Goal: Transaction & Acquisition: Subscribe to service/newsletter

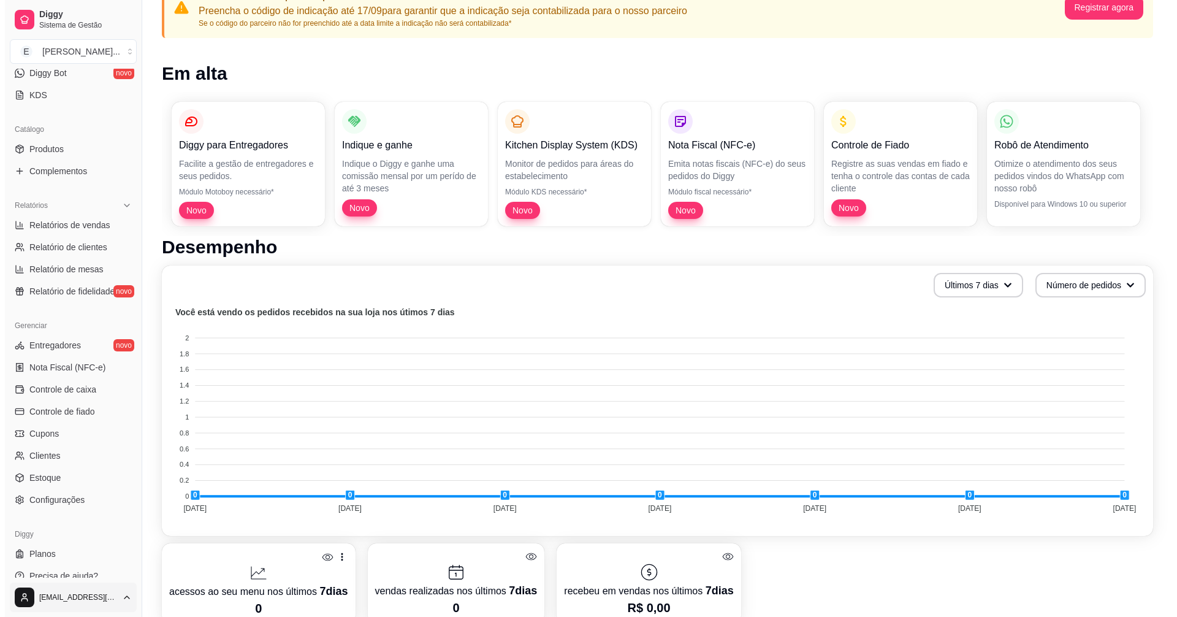
scroll to position [265, 0]
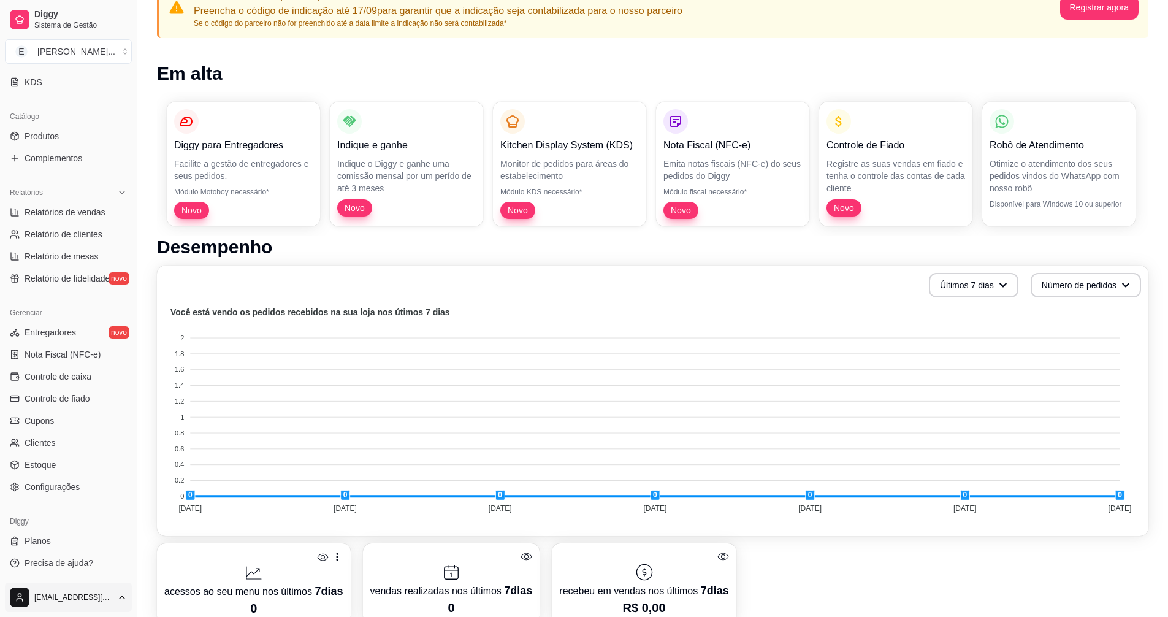
click at [116, 507] on html "Diggy Sistema de Gestão E [PERSON_NAME] ... Loja aberta Período gratuito até 10…" at bounding box center [584, 198] width 1168 height 617
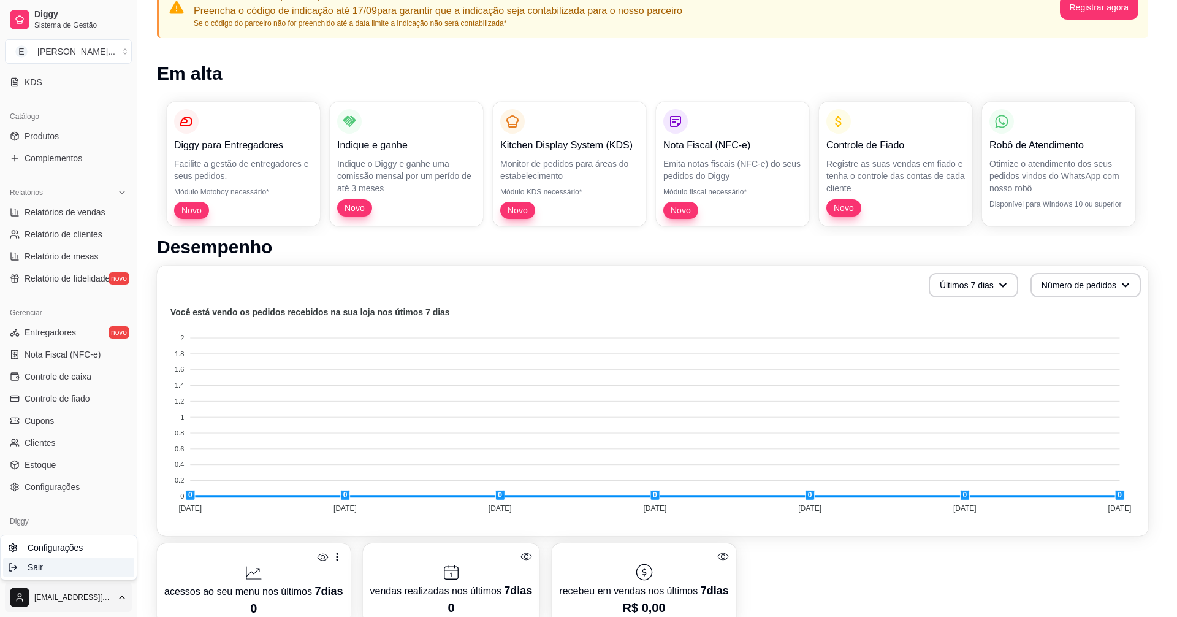
click at [90, 573] on div "Sair" at bounding box center [68, 567] width 131 height 20
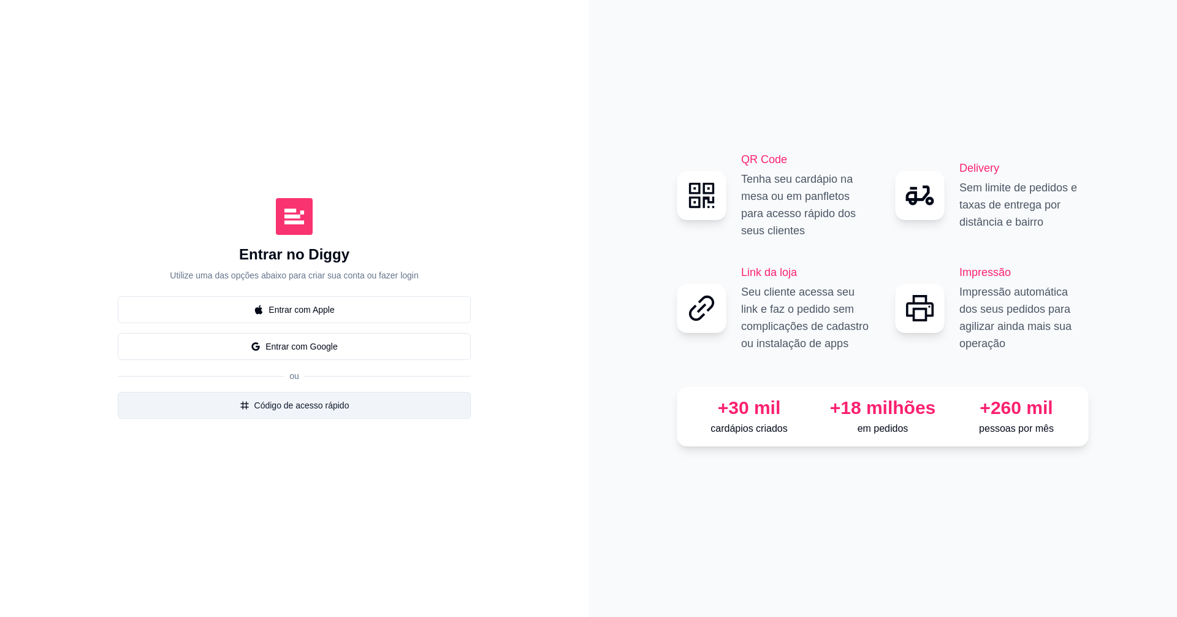
click at [283, 408] on button "Código de acesso rápido" at bounding box center [294, 405] width 353 height 27
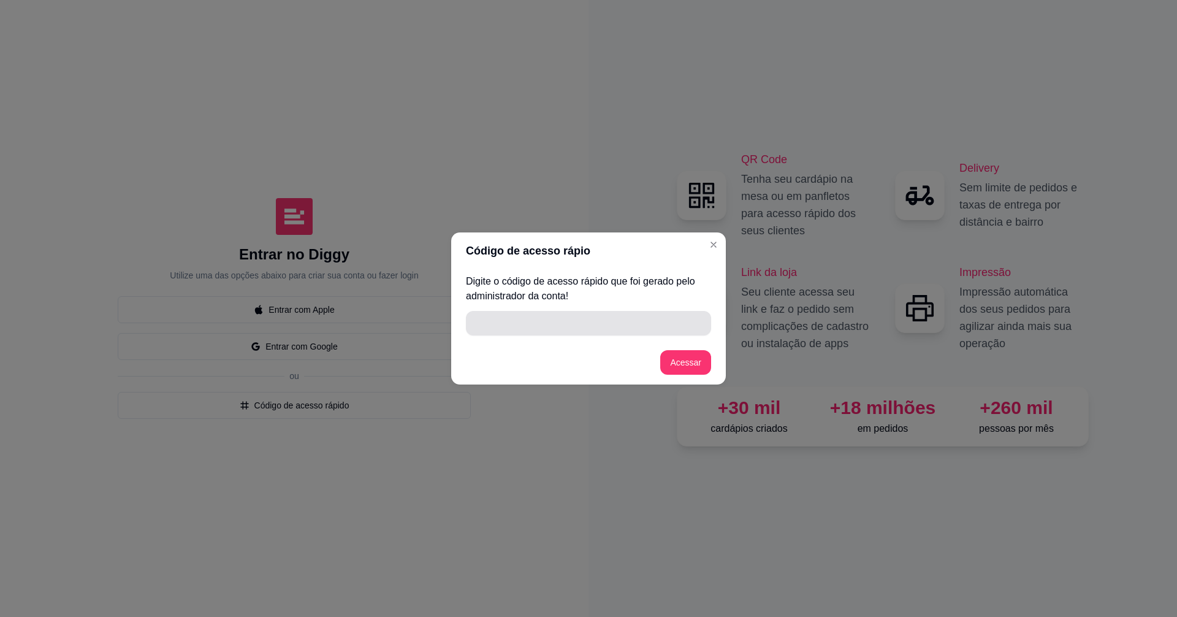
click at [510, 324] on input "" at bounding box center [588, 323] width 231 height 25
type input "D4625"
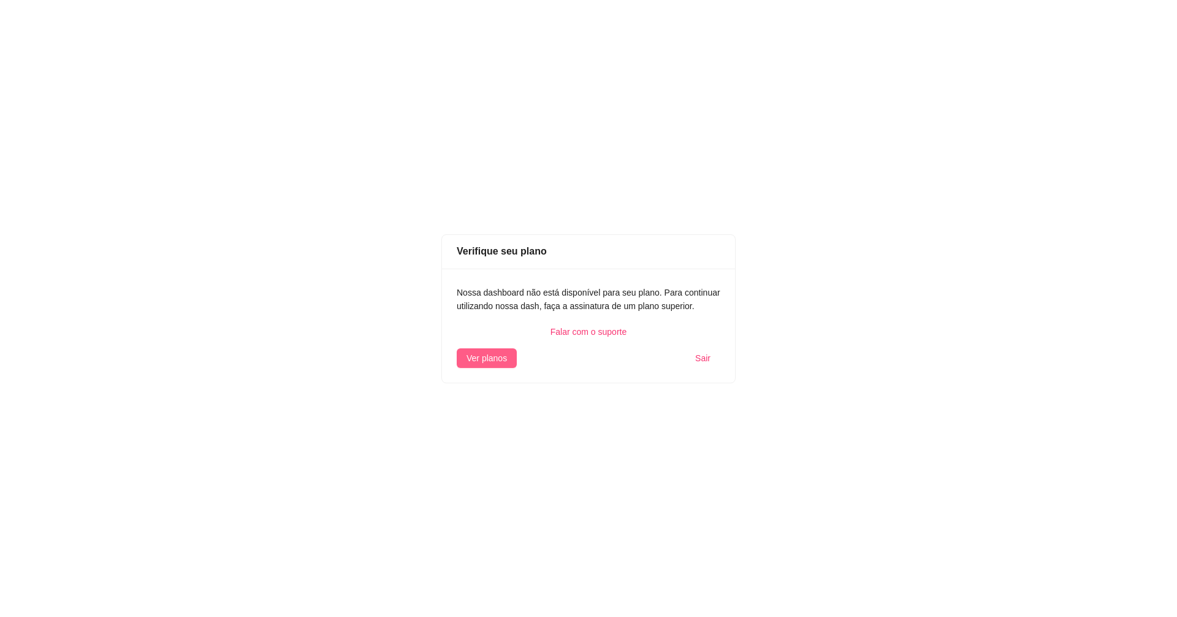
click at [507, 351] on button "Ver planos" at bounding box center [487, 358] width 60 height 20
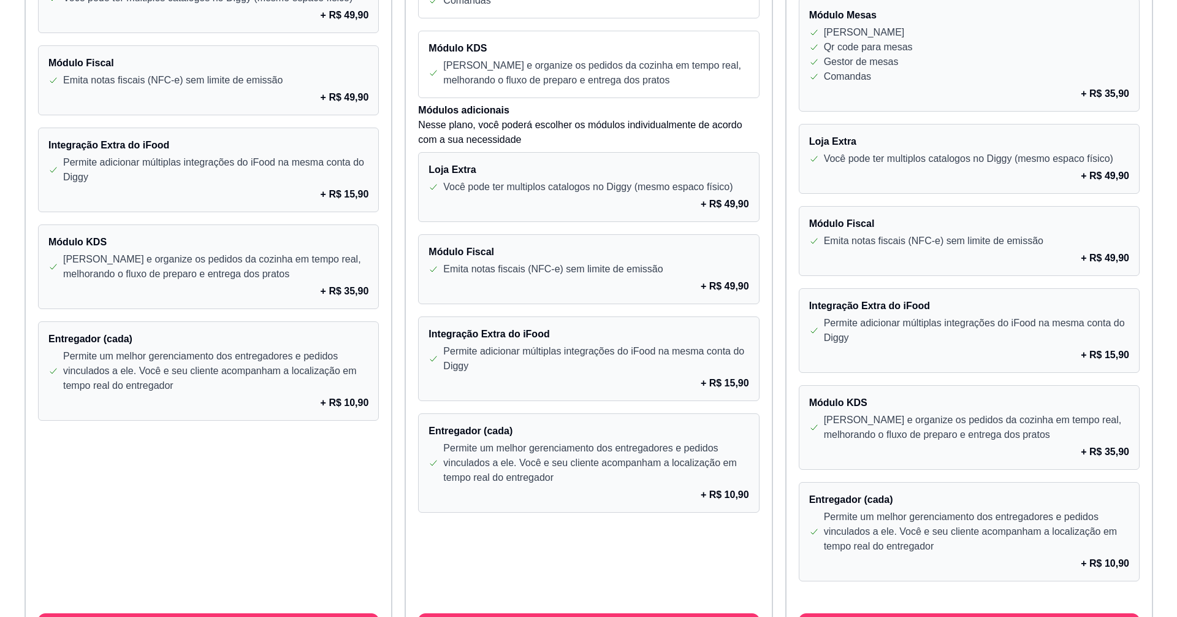
scroll to position [866, 0]
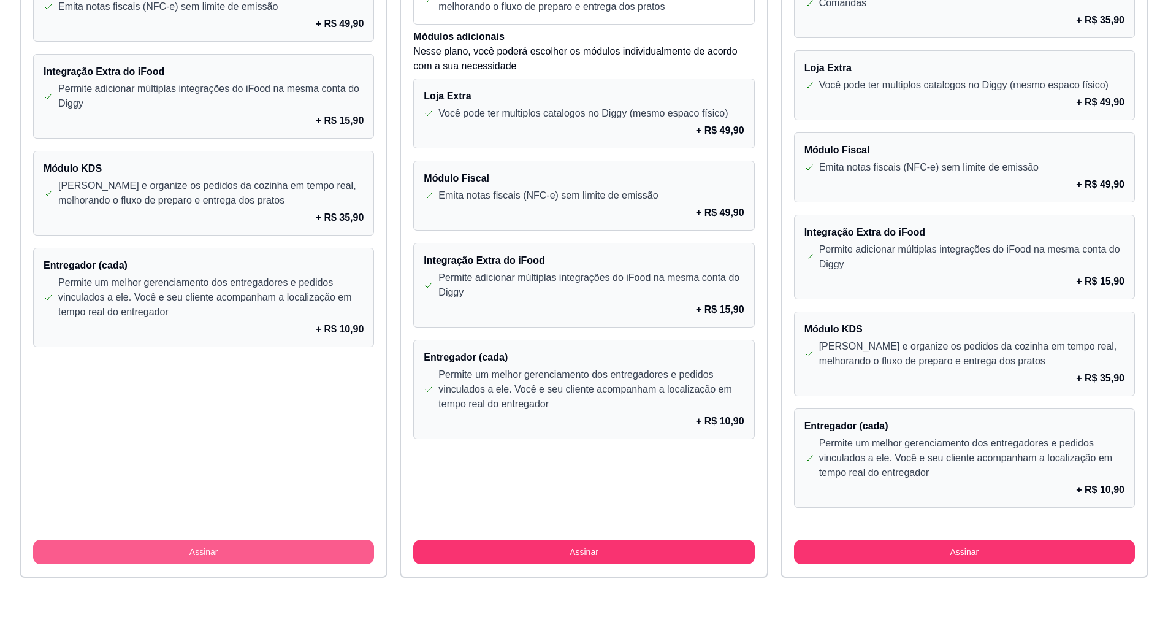
click at [286, 546] on button "Assinar" at bounding box center [203, 552] width 341 height 25
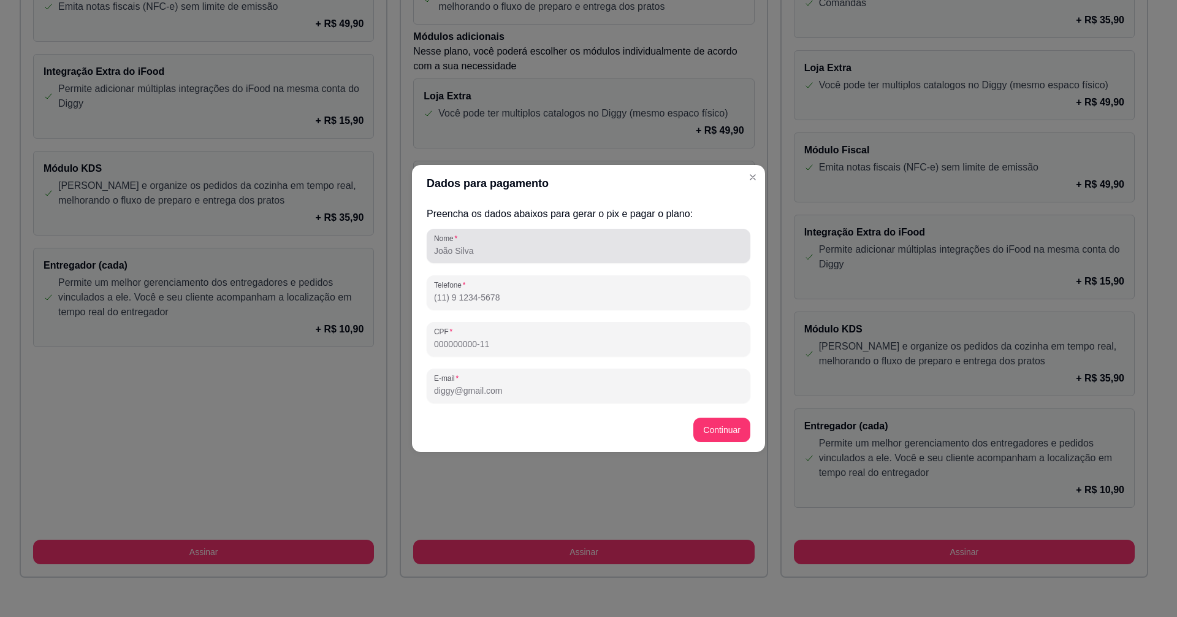
click at [511, 249] on input "Nome" at bounding box center [588, 251] width 309 height 12
type input "c"
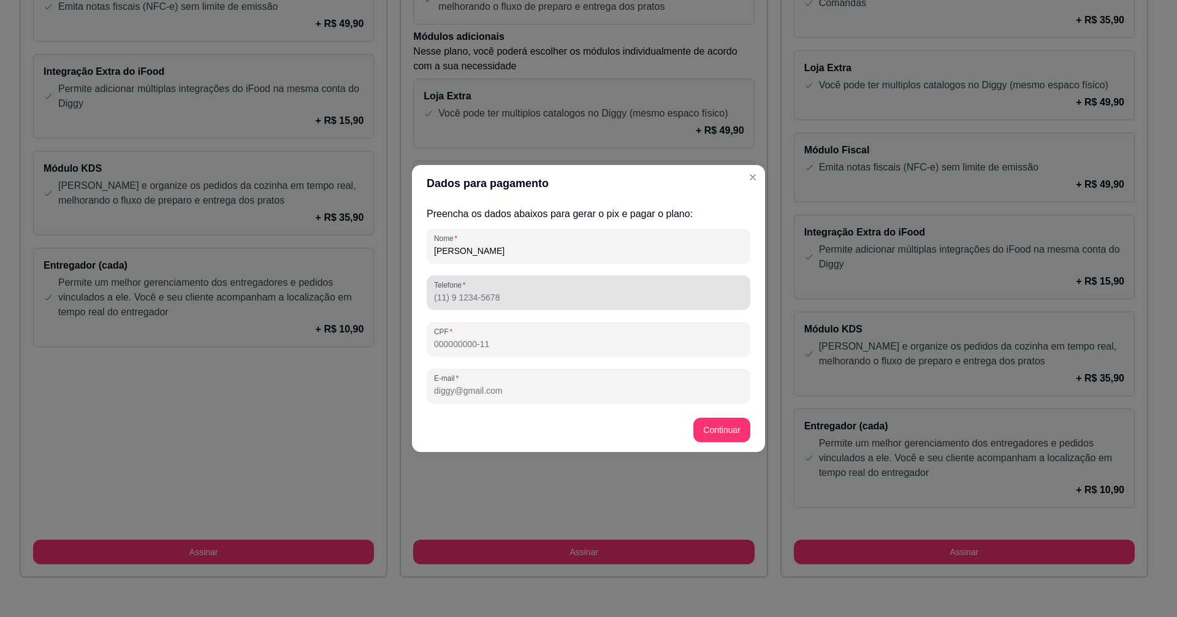
type input "[PERSON_NAME]"
click at [506, 294] on input "Telefone" at bounding box center [588, 297] width 309 height 12
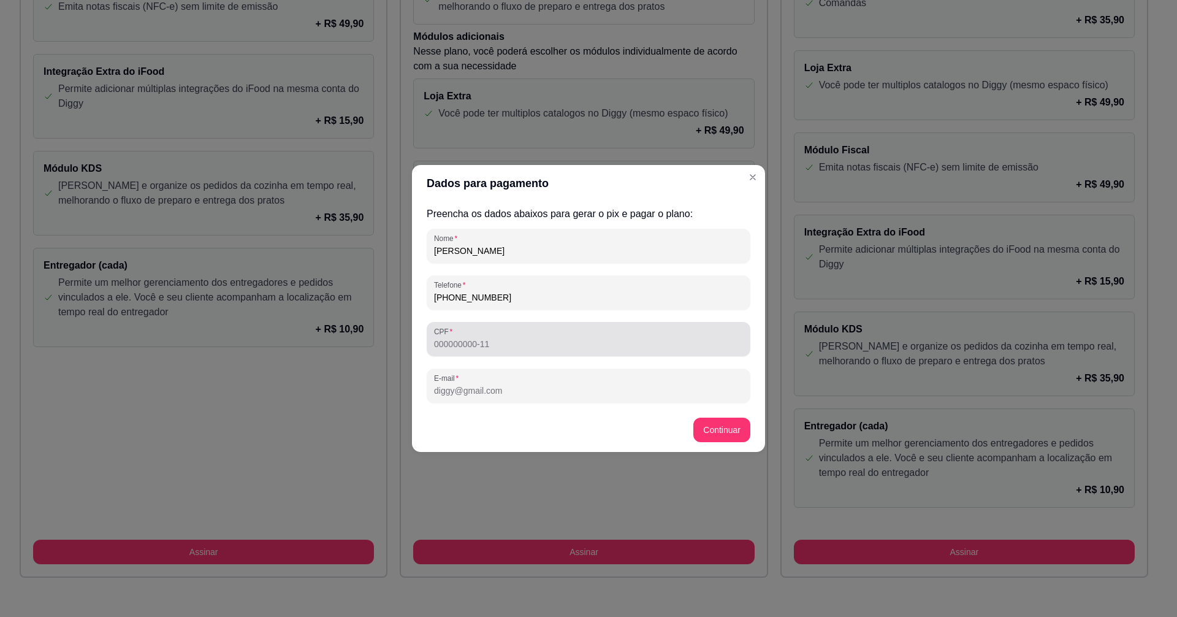
type input "[PHONE_NUMBER]"
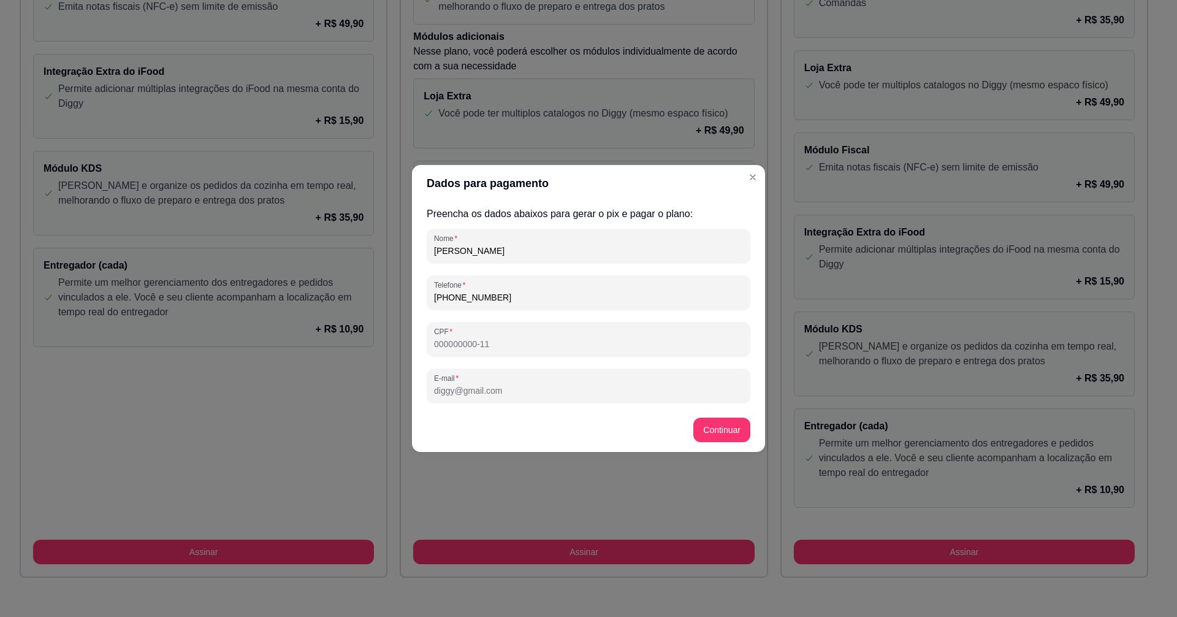
click at [505, 340] on input "CPF" at bounding box center [588, 344] width 309 height 12
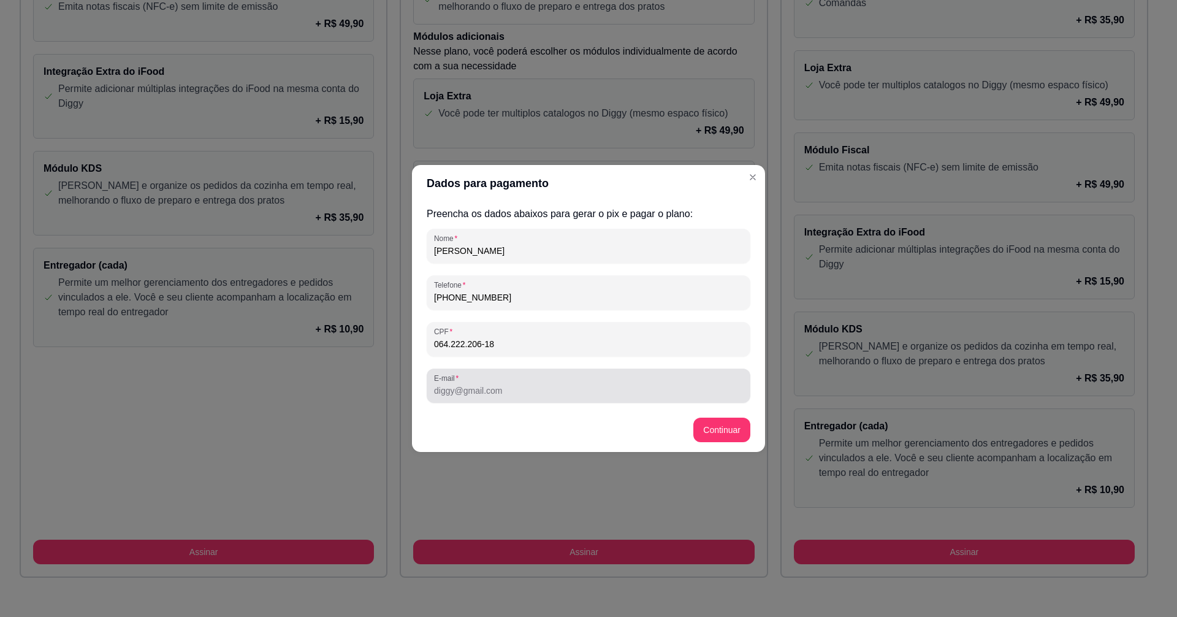
type input "064.222.206-18"
click at [493, 398] on div "E-mail" at bounding box center [589, 385] width 324 height 34
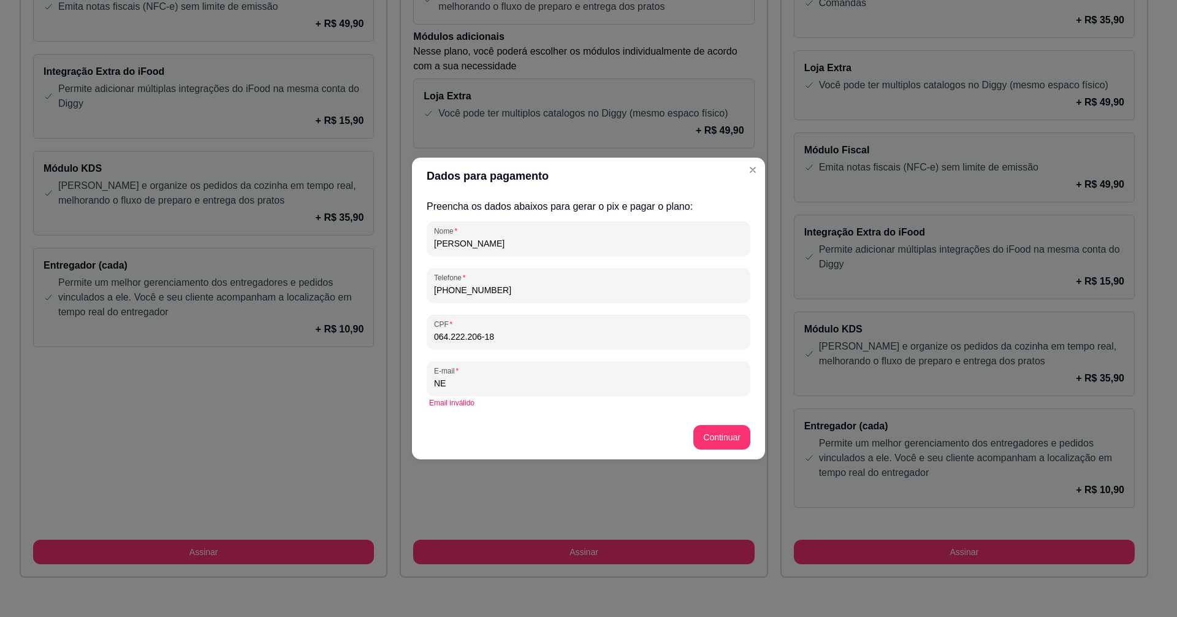
type input "N"
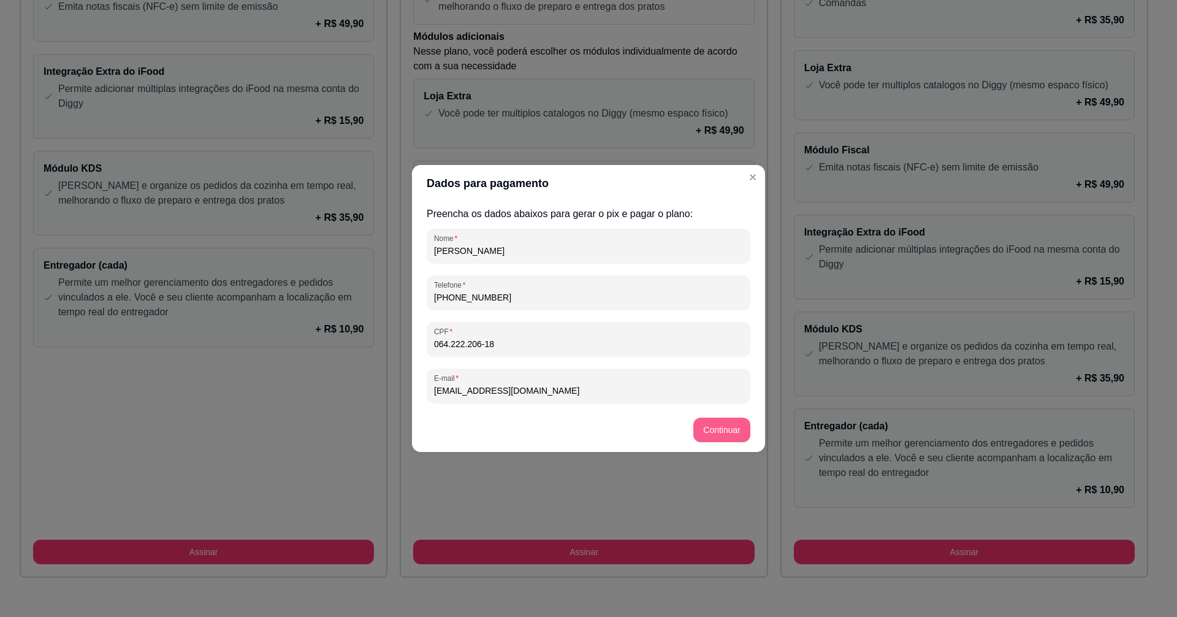
type input "[EMAIL_ADDRESS][DOMAIN_NAME]"
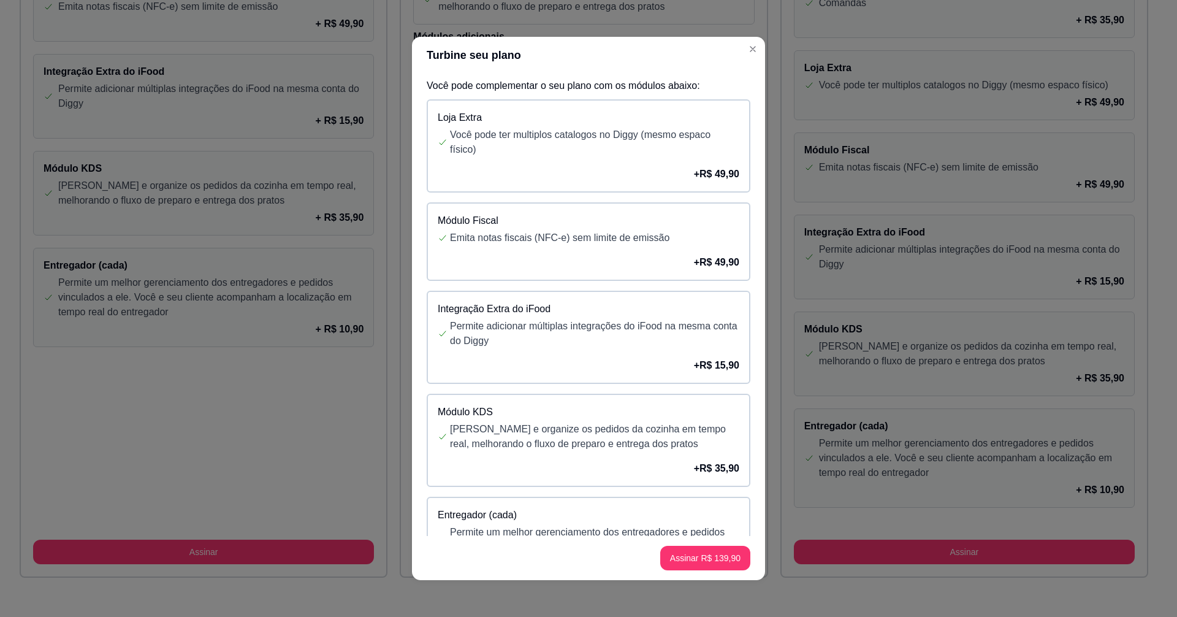
click at [579, 162] on div "Loja Extra Você pode ter multiplos catalogos no Diggy (mesmo espaco físico) + R…" at bounding box center [589, 145] width 324 height 93
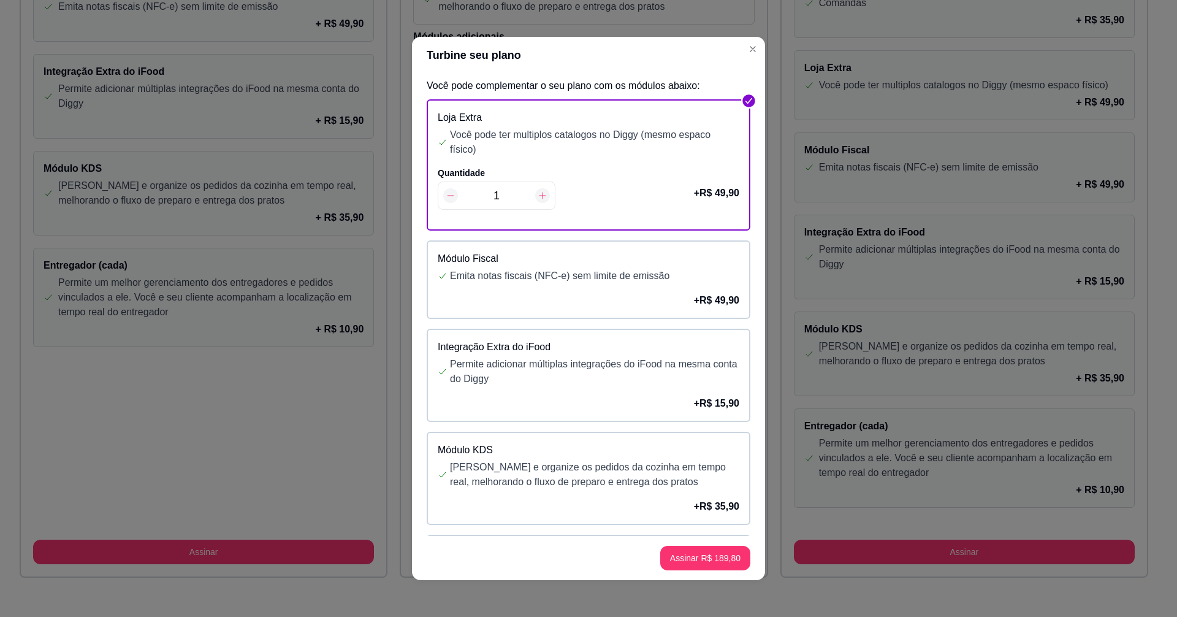
click at [446, 195] on icon at bounding box center [451, 196] width 10 height 10
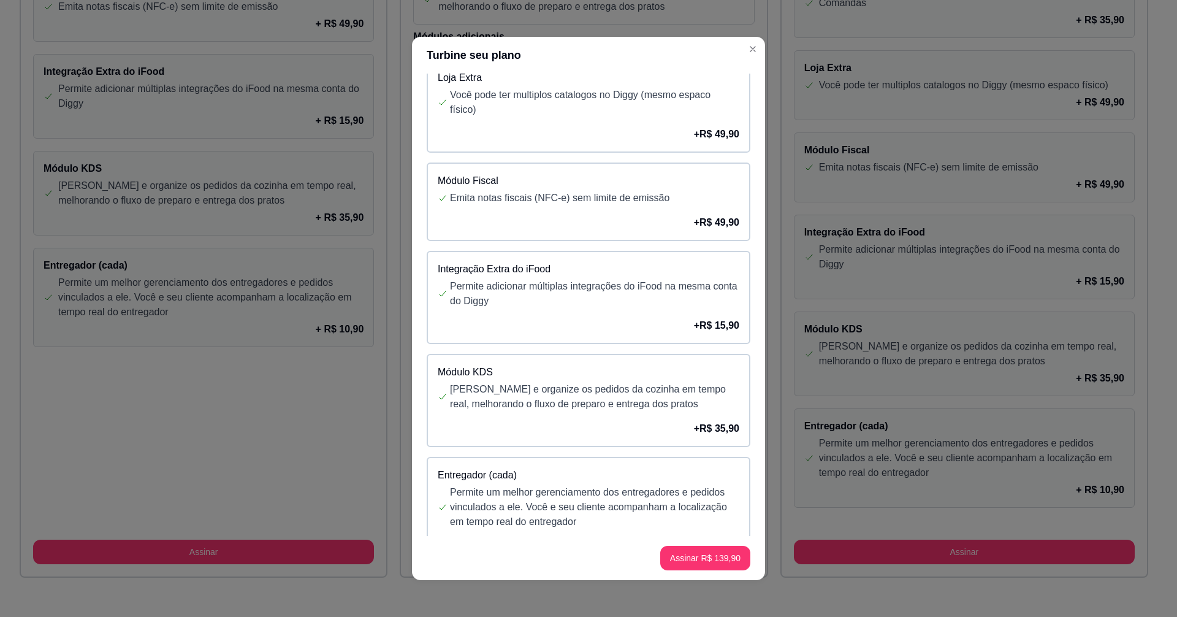
scroll to position [61, 0]
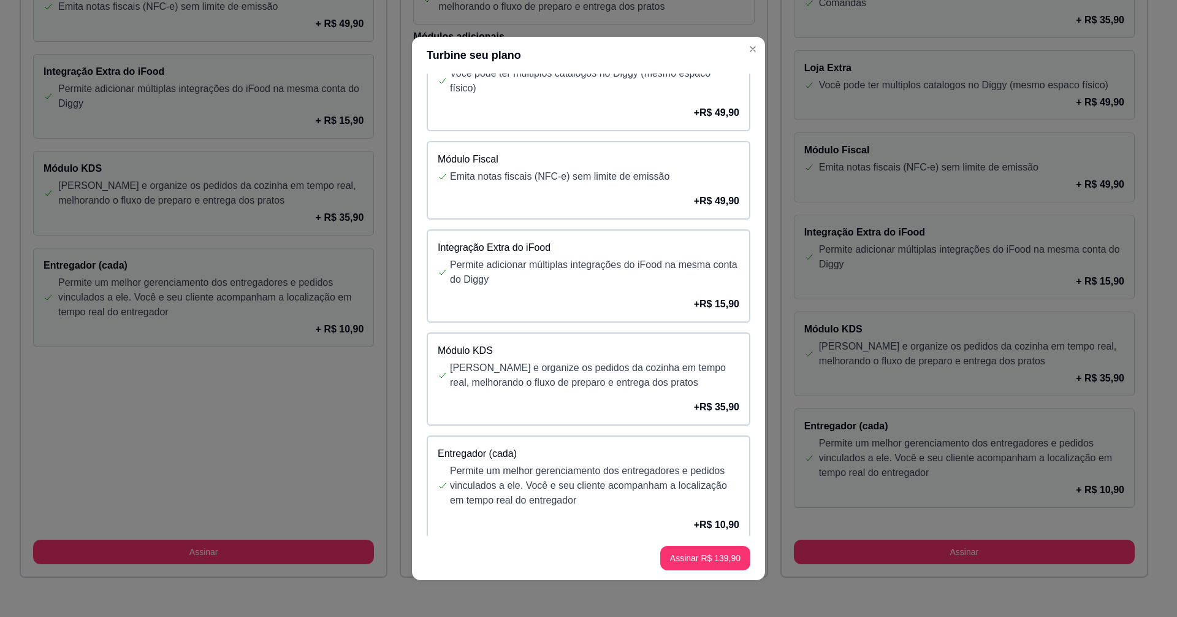
click at [484, 189] on div "Módulo Fiscal Emita notas fiscais (NFC-e) sem limite de emissão + R$ 49,90" at bounding box center [589, 180] width 324 height 78
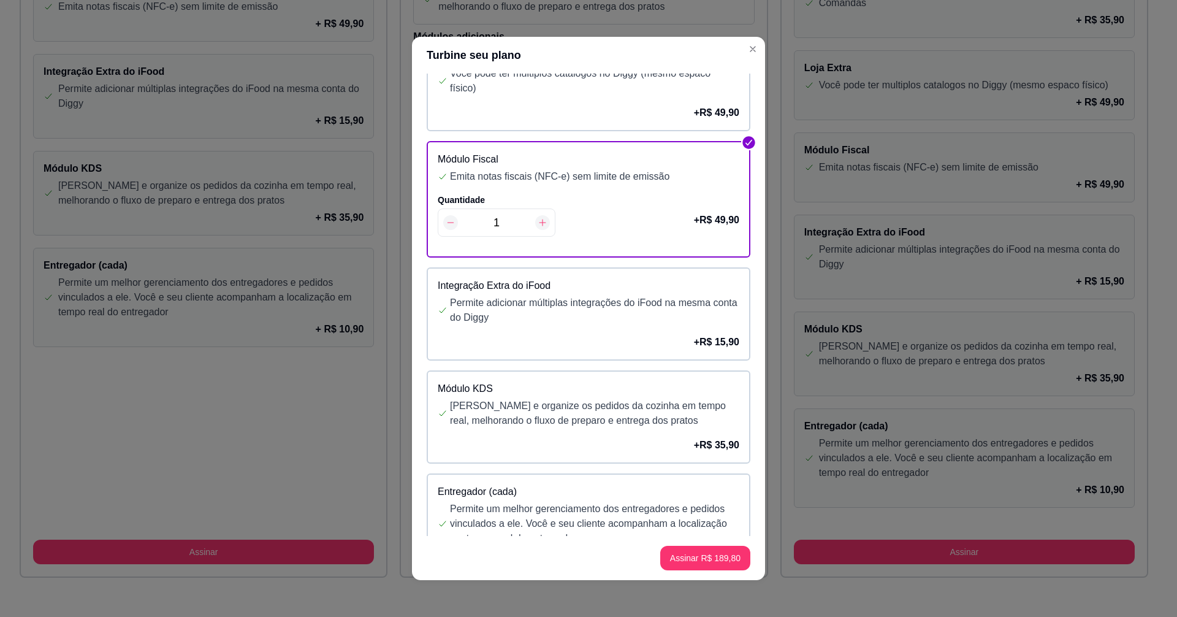
click at [449, 223] on icon at bounding box center [451, 223] width 10 height 10
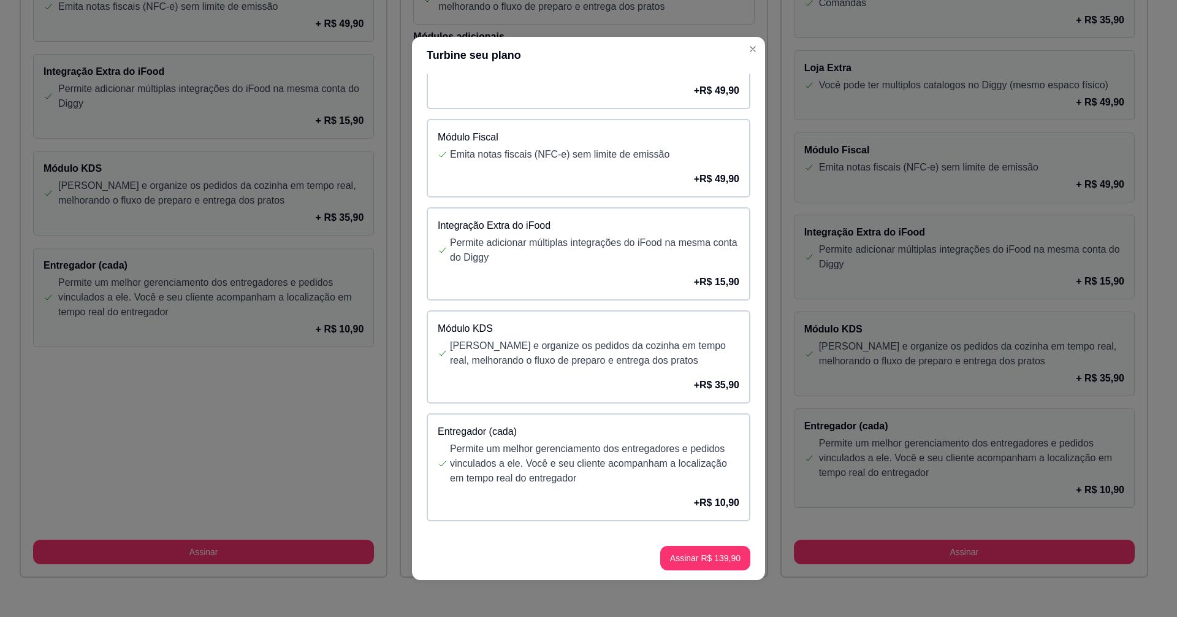
scroll to position [2, 0]
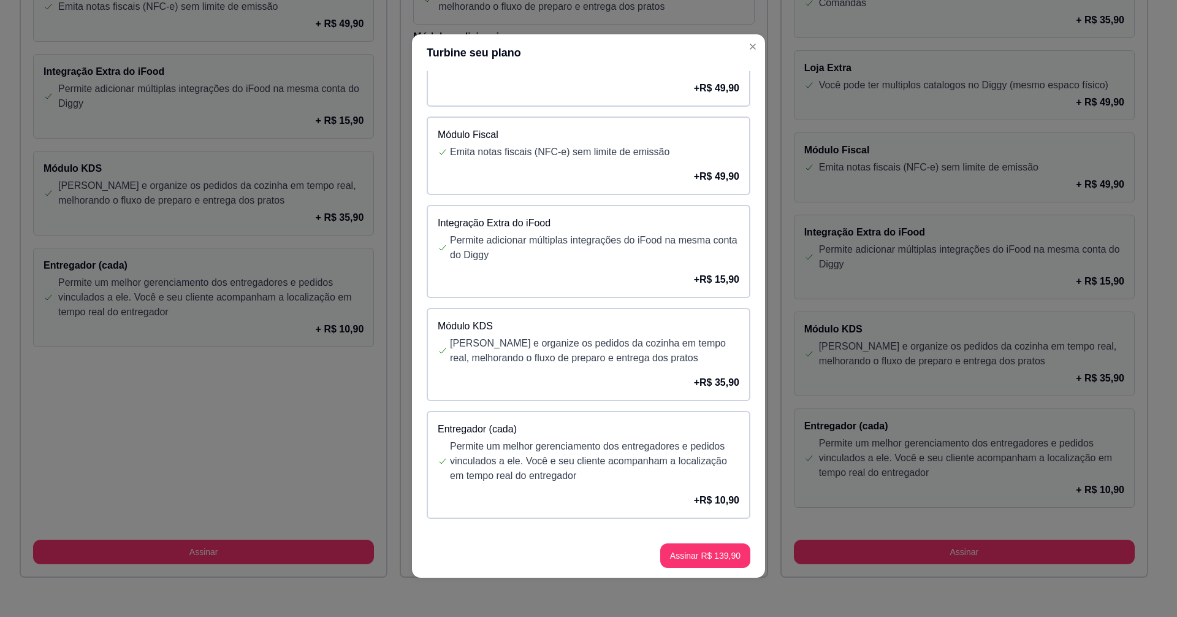
click at [497, 261] on p "Permite adicionar múltiplas integrações do iFood na mesma conta do Diggy" at bounding box center [594, 247] width 289 height 29
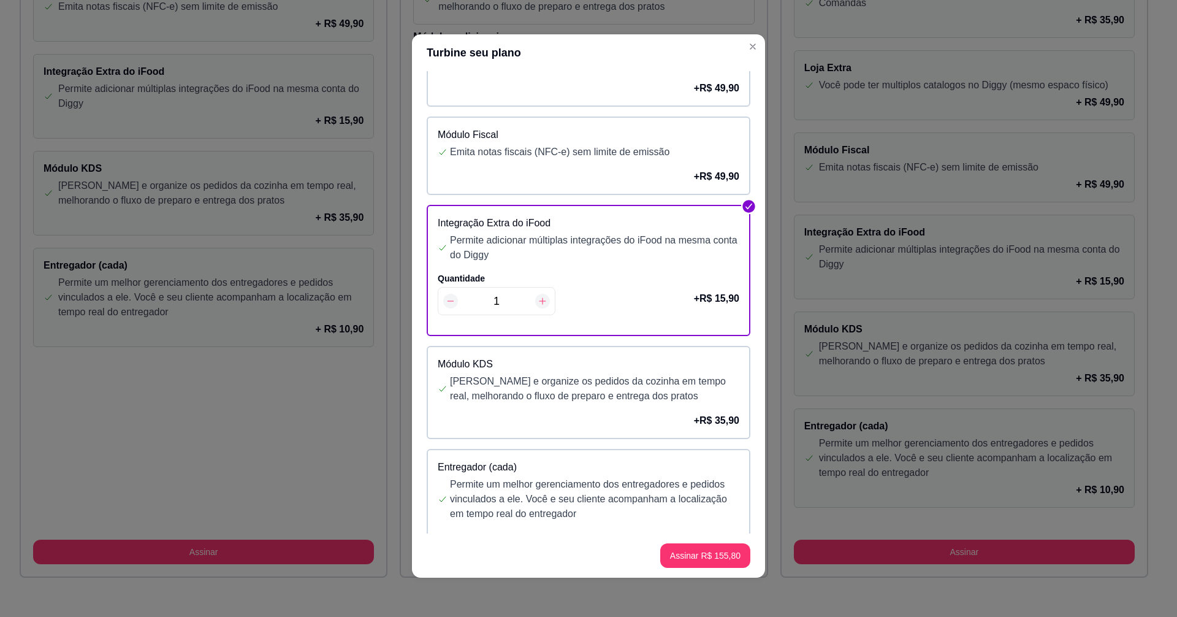
click at [448, 302] on icon at bounding box center [451, 301] width 10 height 10
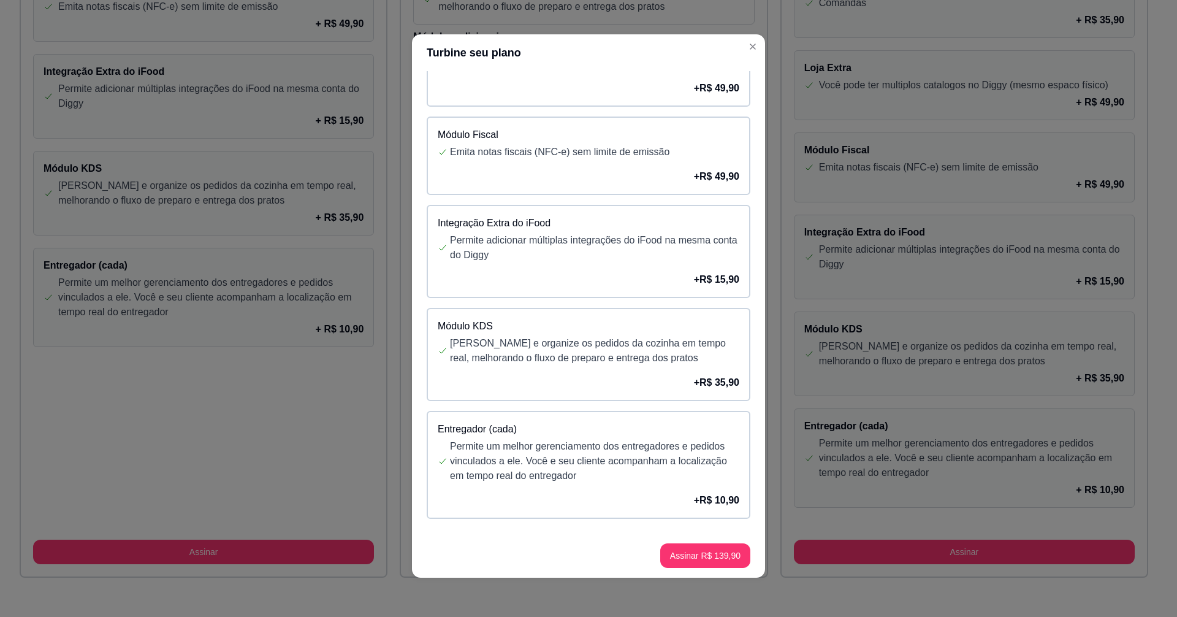
click at [493, 342] on p "[PERSON_NAME] e organize os pedidos da cozinha em tempo real, melhorando o flux…" at bounding box center [594, 350] width 289 height 29
click at [461, 370] on div "Módulo KDS Gerencie e organize os pedidos da cozinha em tempo real, melhorando …" at bounding box center [589, 354] width 324 height 93
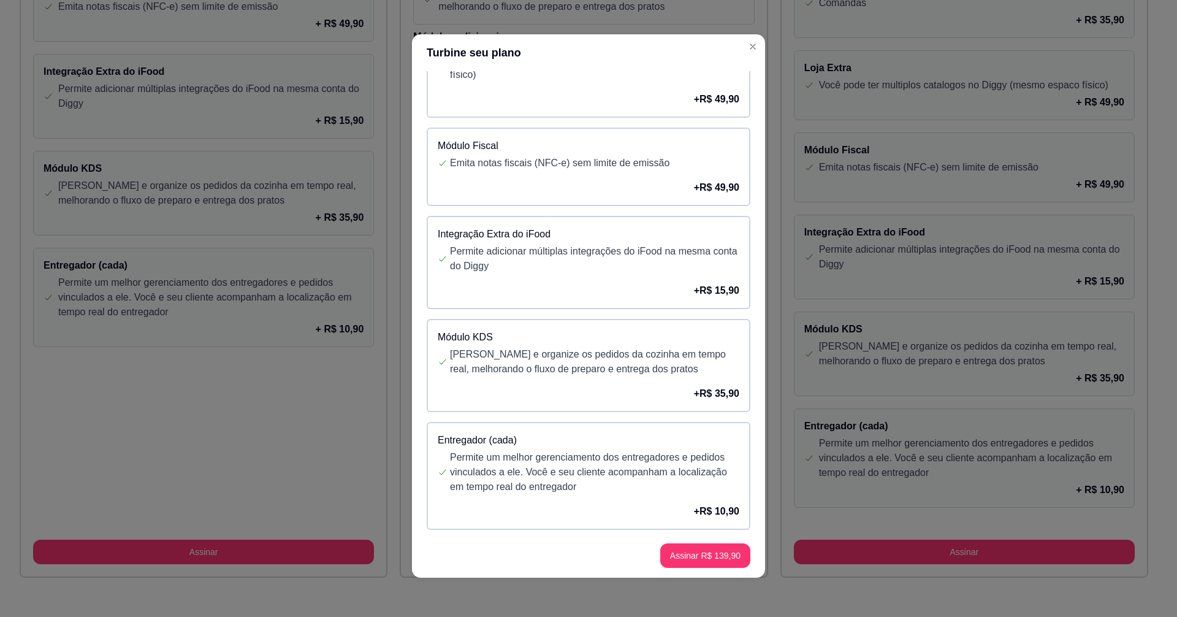
scroll to position [83, 0]
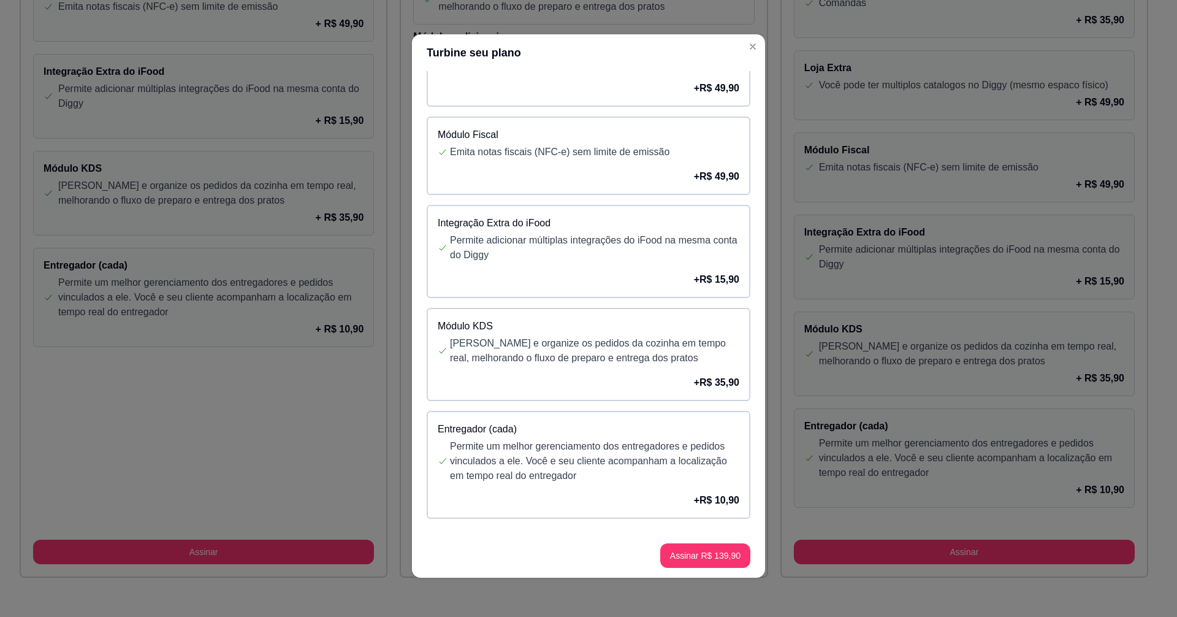
click at [551, 443] on p "Permite um melhor gerenciamento dos entregadores e pedidos vinculados a ele. Vo…" at bounding box center [594, 461] width 289 height 44
click at [446, 521] on icon at bounding box center [451, 522] width 10 height 10
click at [525, 351] on p "[PERSON_NAME] e organize os pedidos da cozinha em tempo real, melhorando o flux…" at bounding box center [594, 350] width 289 height 29
click at [476, 375] on div "+ R$ 35,90" at bounding box center [589, 382] width 302 height 15
click at [524, 265] on div "Integração Extra do iFood Permite adicionar múltiplas integrações do iFood na m…" at bounding box center [589, 251] width 324 height 93
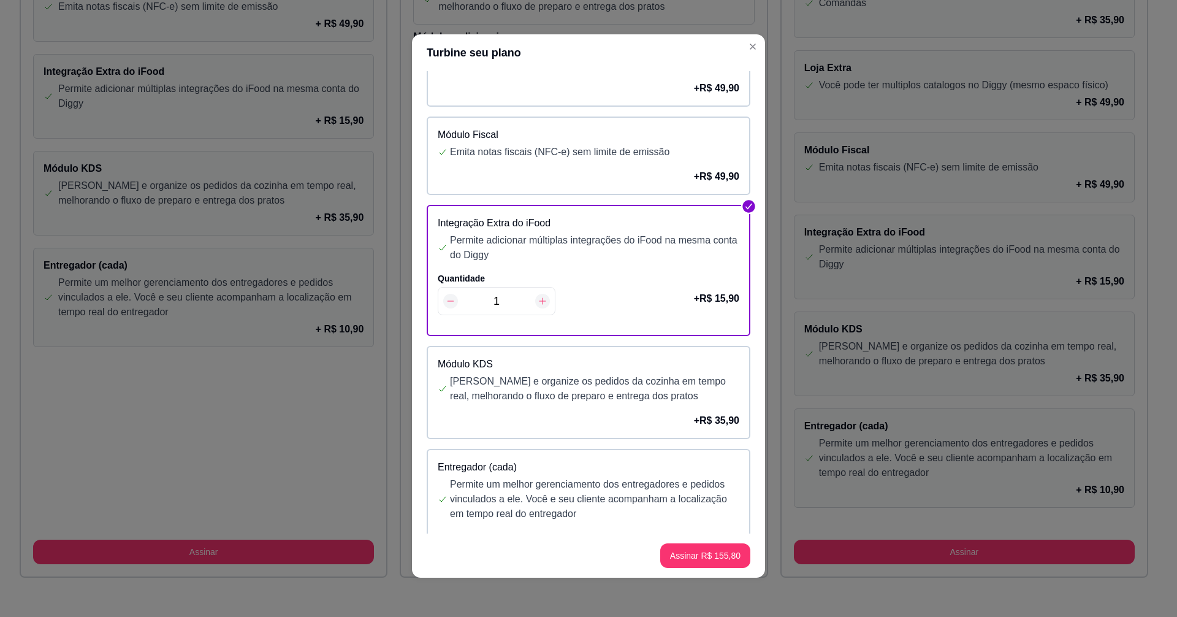
click at [446, 303] on icon at bounding box center [451, 301] width 10 height 10
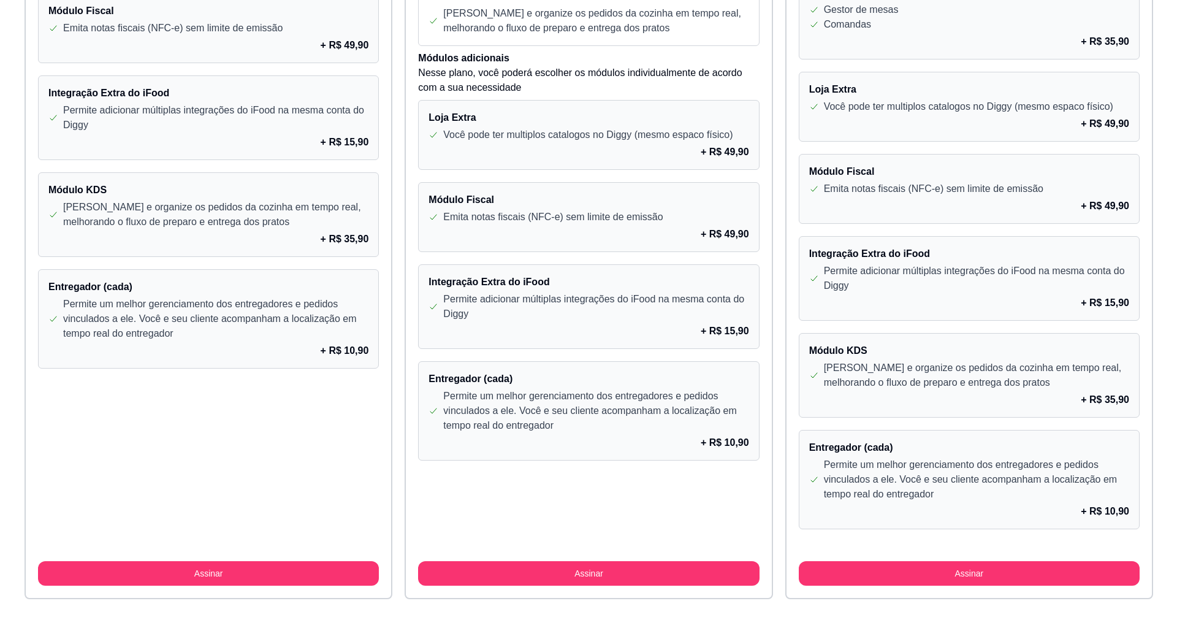
scroll to position [866, 0]
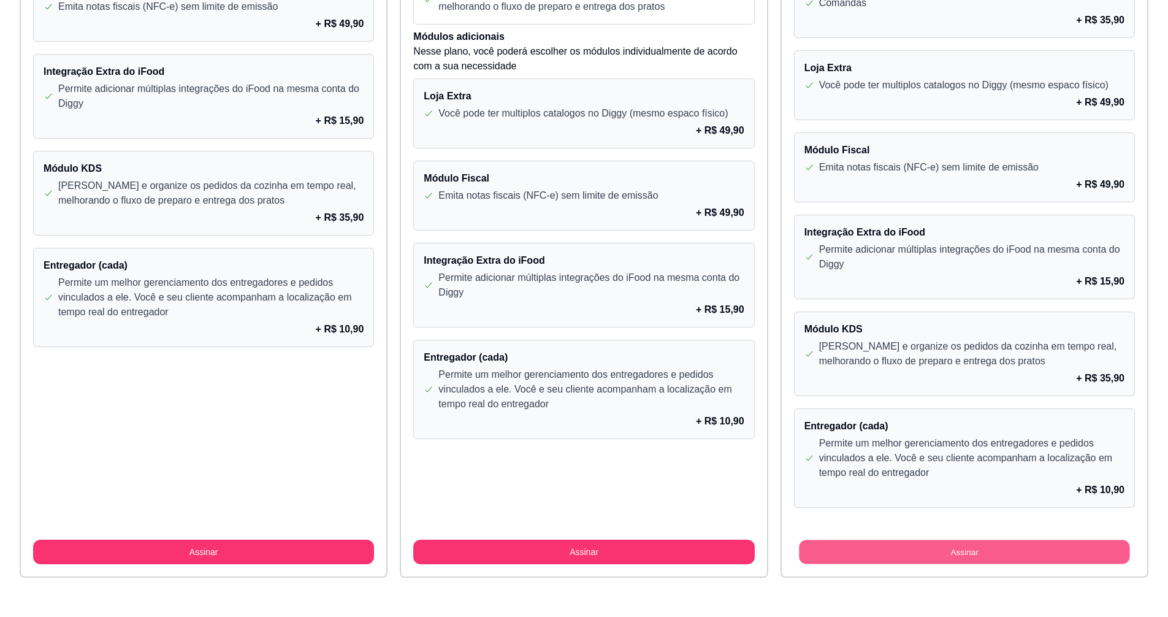
click at [903, 551] on button "Assinar" at bounding box center [964, 552] width 331 height 24
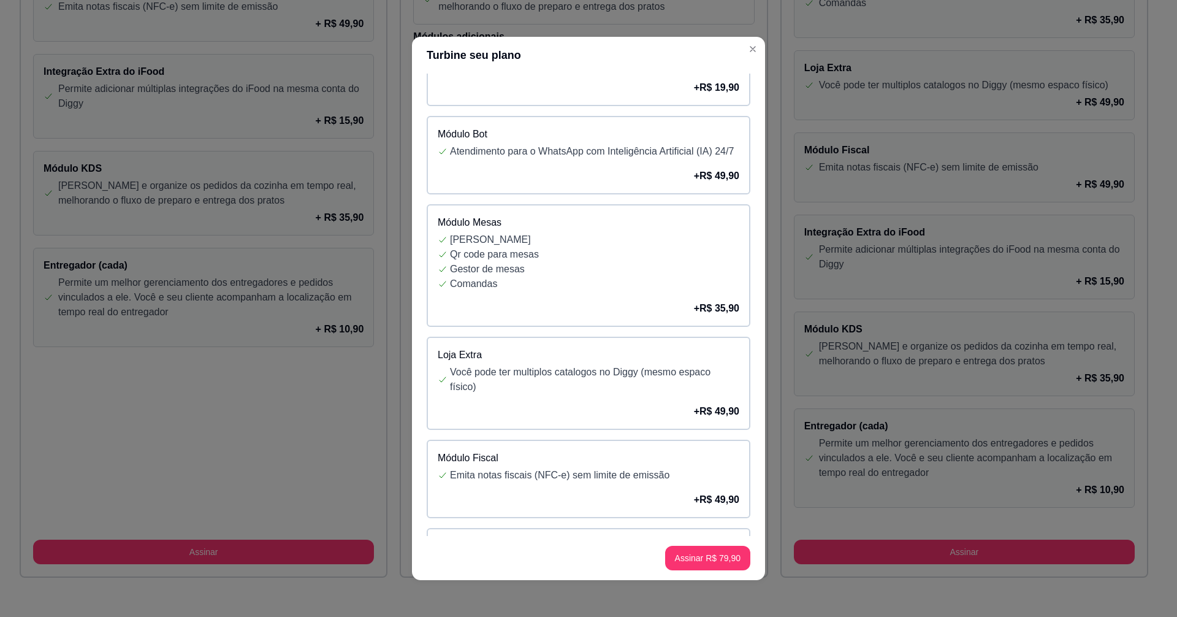
scroll to position [123, 0]
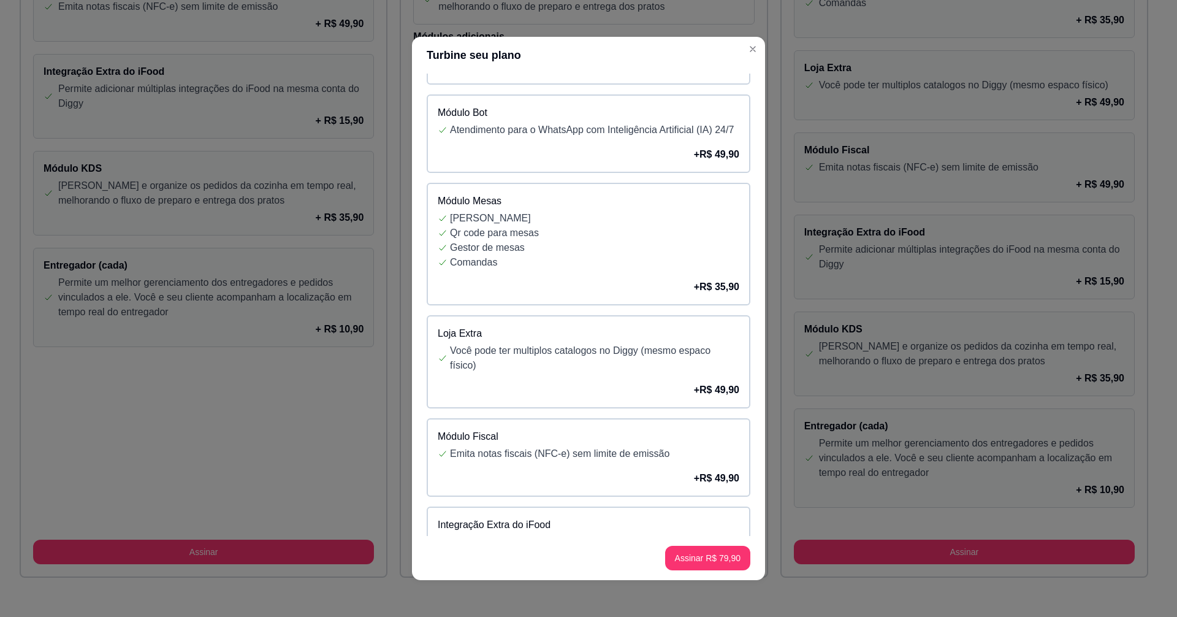
click at [576, 255] on p "Gestor de mesas" at bounding box center [594, 247] width 289 height 15
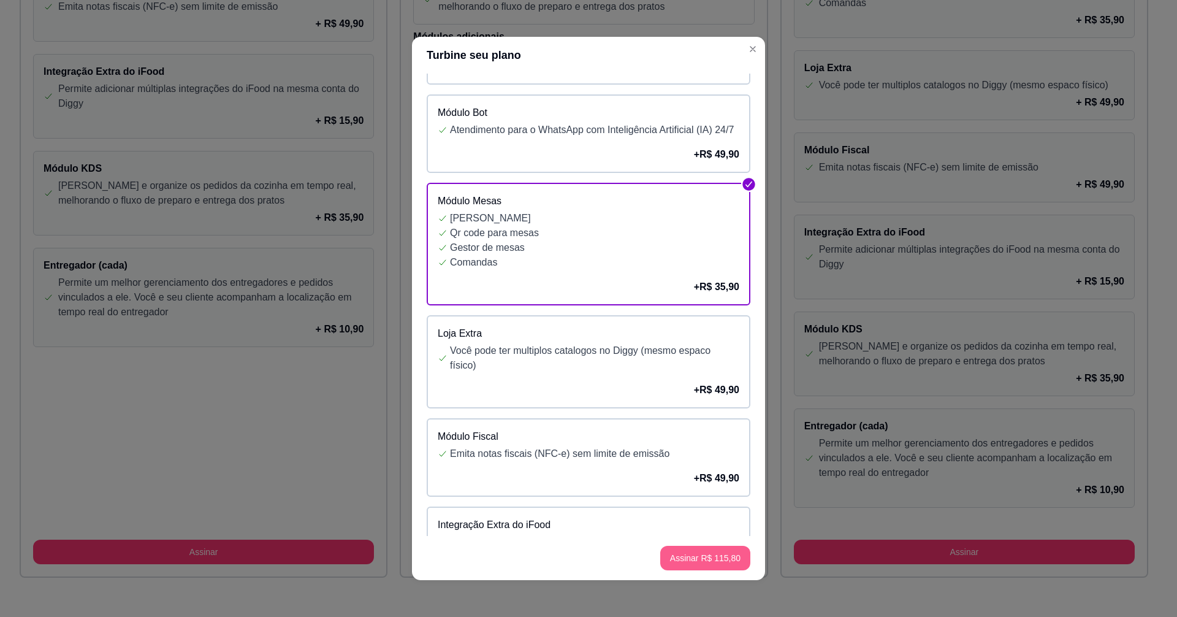
click at [703, 557] on button "Assinar R$ 115,80" at bounding box center [705, 558] width 90 height 25
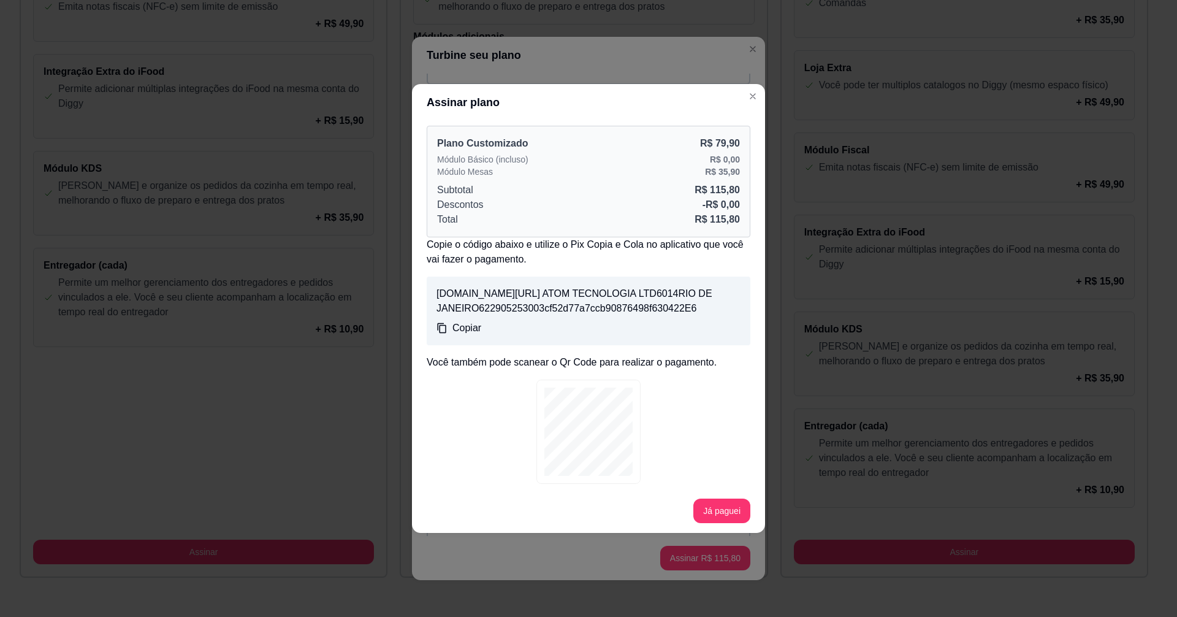
click at [462, 335] on p "Copiar" at bounding box center [466, 328] width 29 height 15
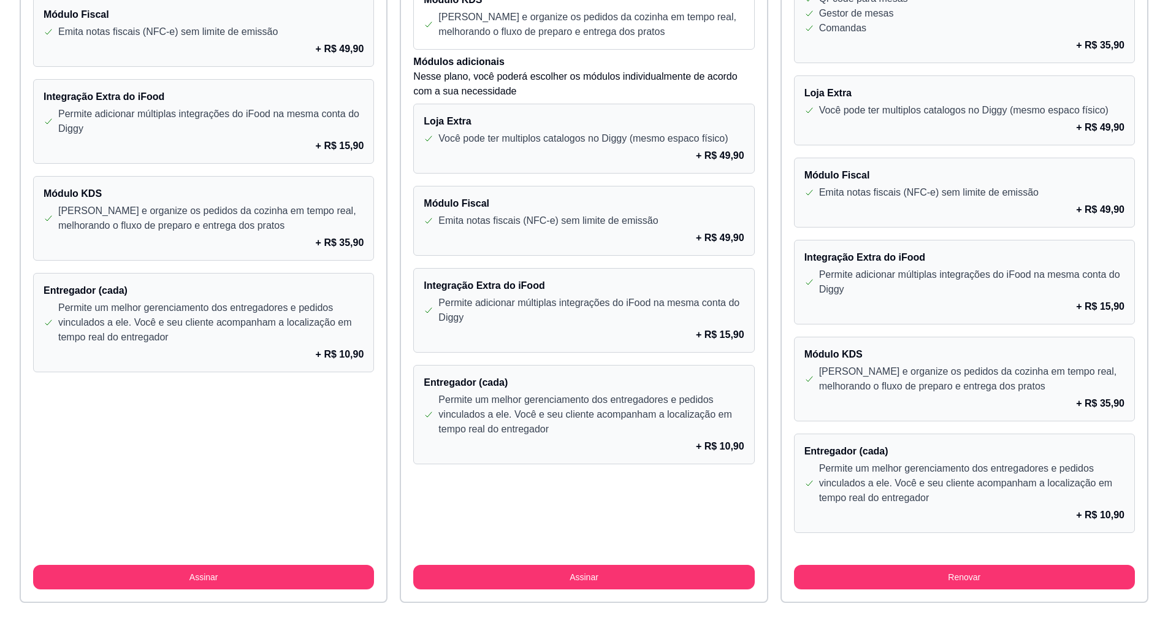
scroll to position [939, 0]
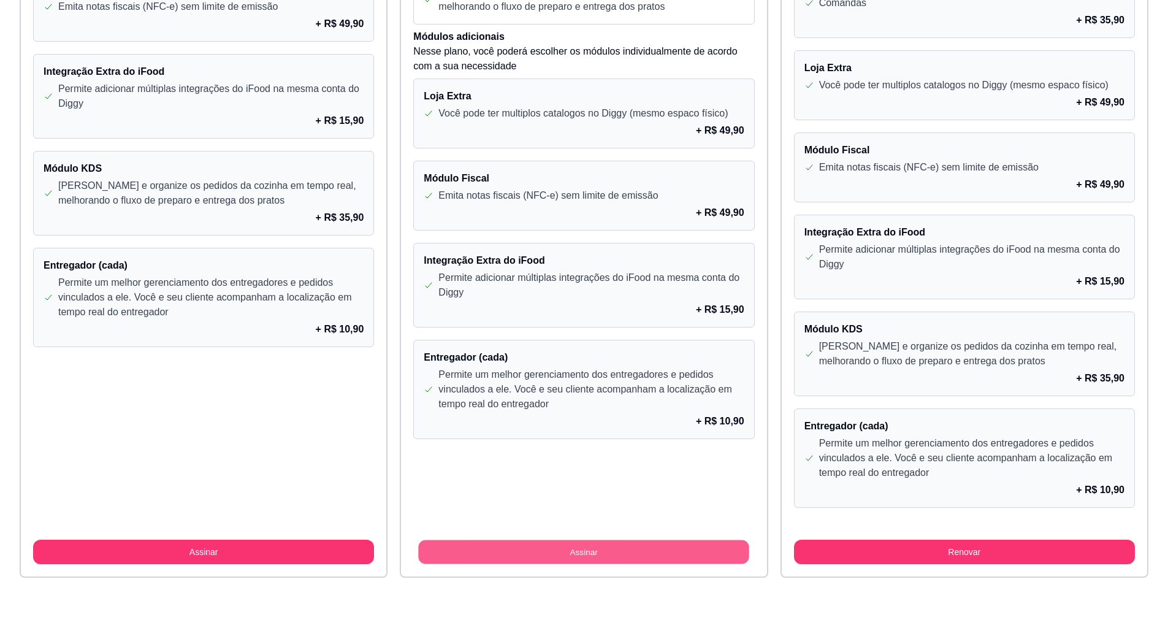
click at [681, 550] on button "Assinar" at bounding box center [584, 552] width 331 height 24
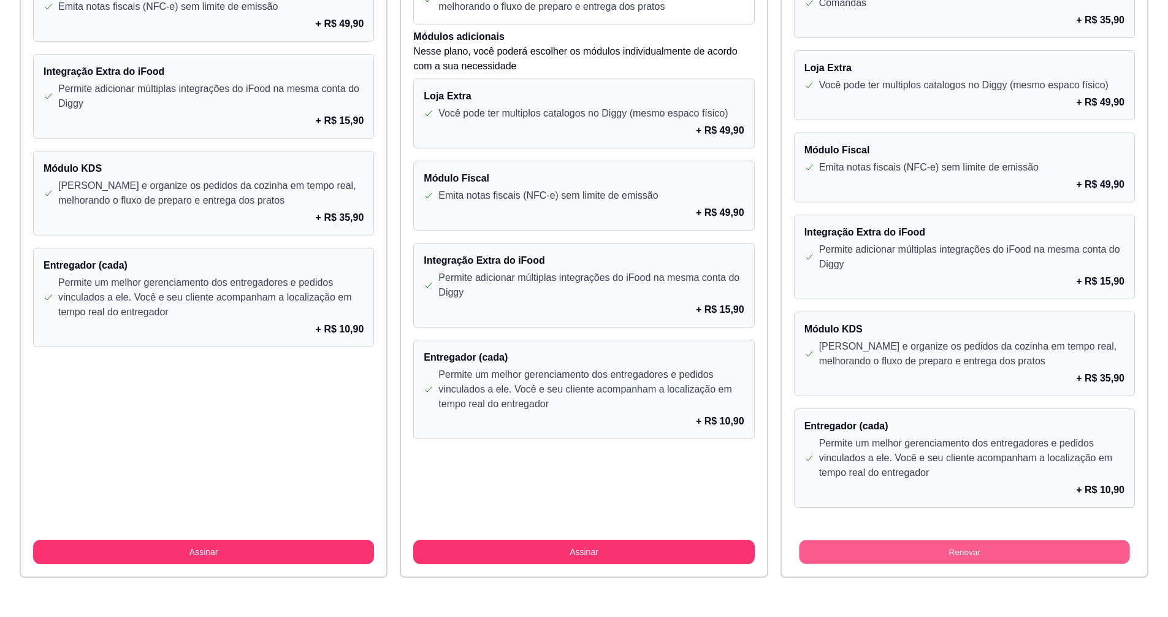
click at [929, 554] on button "Renovar" at bounding box center [964, 552] width 331 height 24
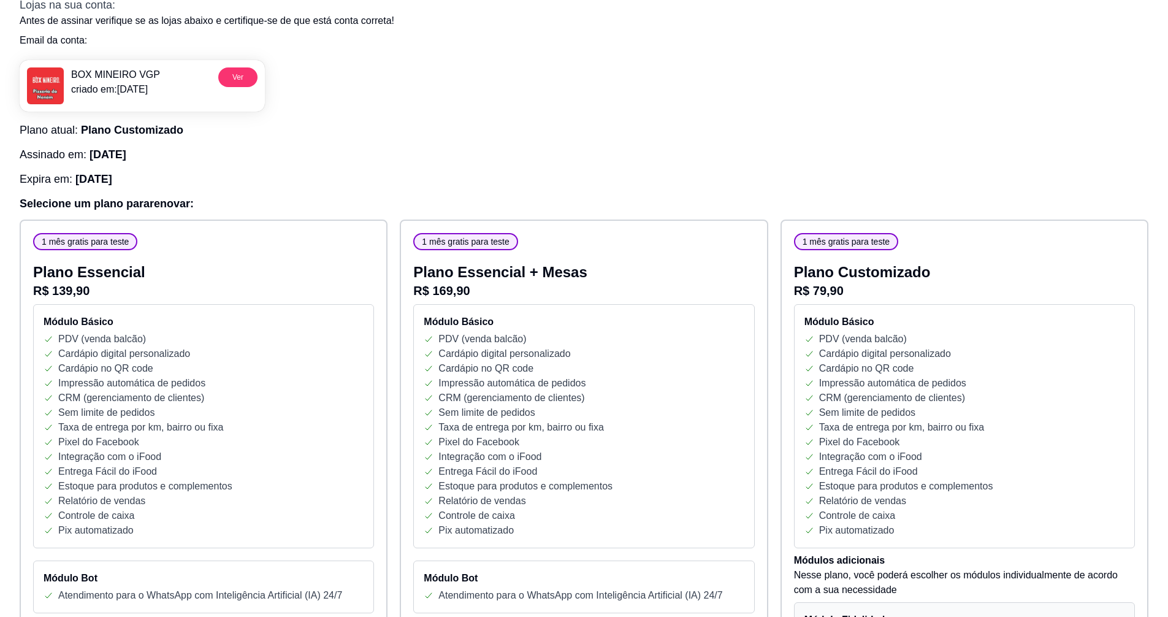
scroll to position [0, 0]
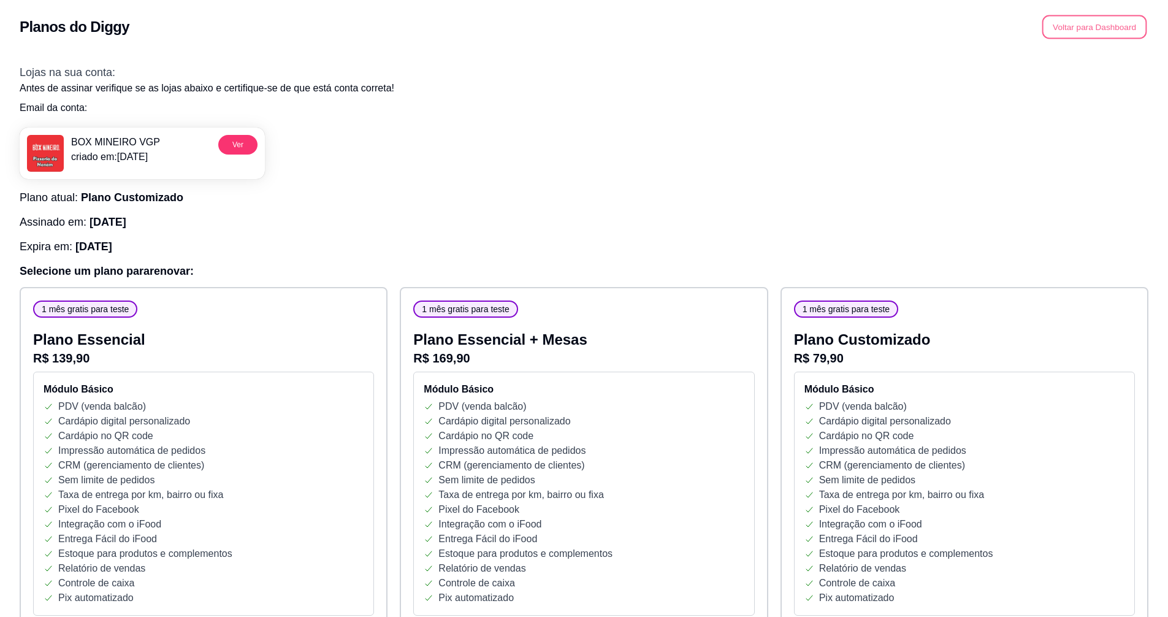
click at [1085, 28] on button "Voltar para Dashboard" at bounding box center [1094, 27] width 105 height 24
